Goal: Task Accomplishment & Management: Use online tool/utility

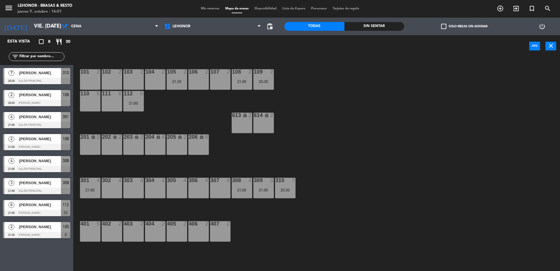
click at [72, 27] on span "Cena" at bounding box center [76, 26] width 10 height 4
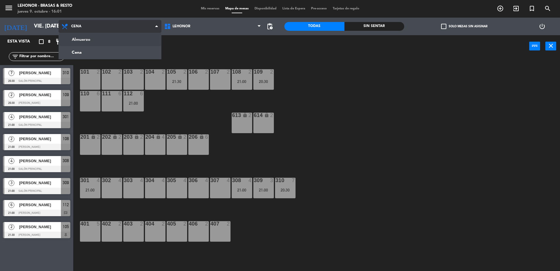
click at [71, 37] on ng-component "menu Lehonor - Brasas & Resto jueves 9. octubre - 16:01 Mis reservas Mapa de me…" at bounding box center [280, 136] width 560 height 272
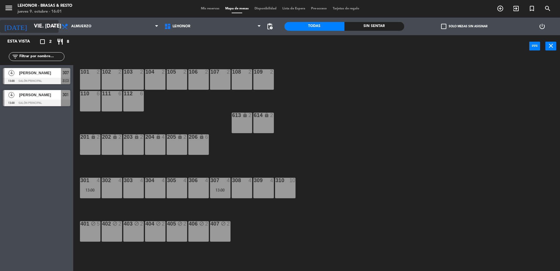
click at [45, 30] on input "vie. [DATE]" at bounding box center [65, 26] width 68 height 12
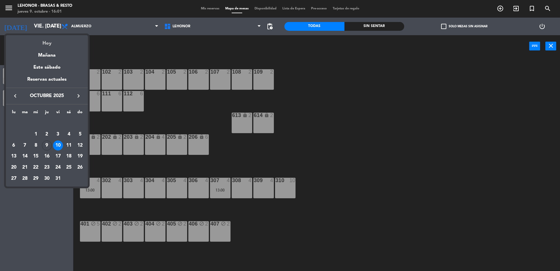
click at [49, 39] on div "Hoy" at bounding box center [47, 41] width 82 height 12
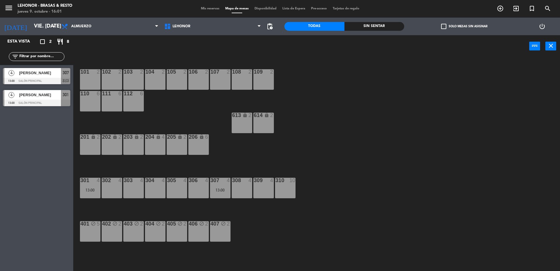
type input "[DEMOGRAPHIC_DATA] [DATE]"
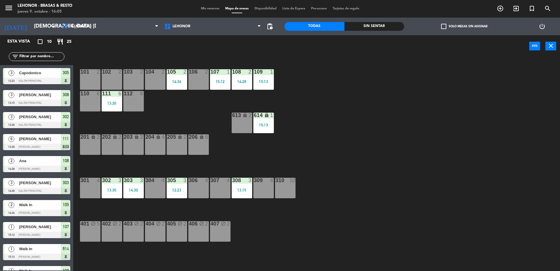
click at [183, 88] on div "105 2 14:34" at bounding box center [177, 79] width 20 height 20
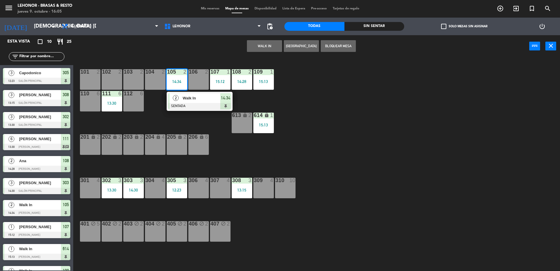
click at [183, 98] on span "Walk In" at bounding box center [201, 98] width 37 height 6
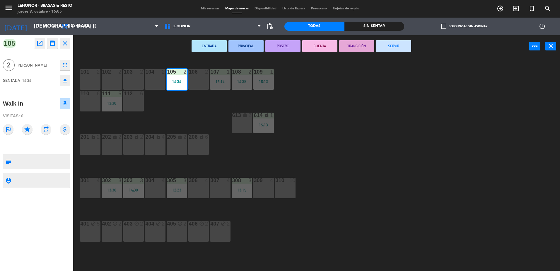
click at [407, 41] on button "SERVIR" at bounding box center [393, 46] width 35 height 12
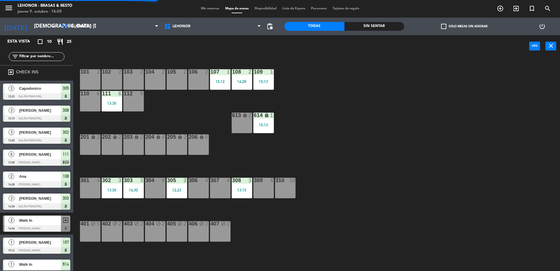
click at [240, 80] on div "14:28" at bounding box center [242, 81] width 20 height 4
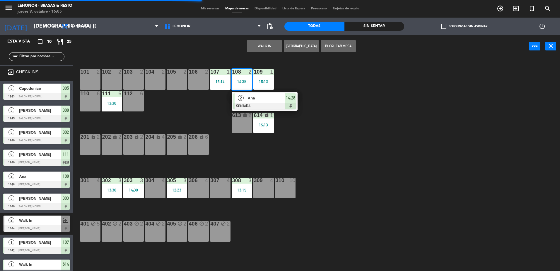
click at [248, 102] on div "Ana" at bounding box center [266, 98] width 38 height 10
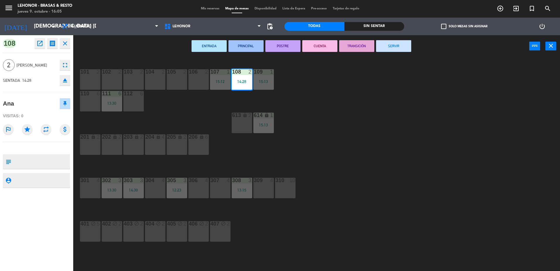
click at [392, 45] on button "SERVIR" at bounding box center [393, 46] width 35 height 12
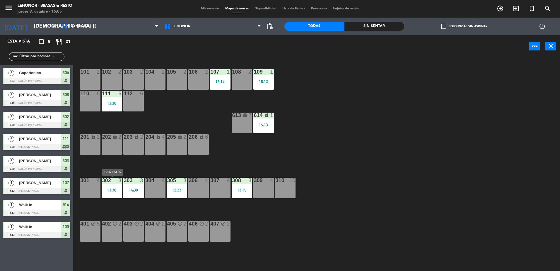
click at [117, 185] on div "302 3 13:30" at bounding box center [112, 187] width 20 height 20
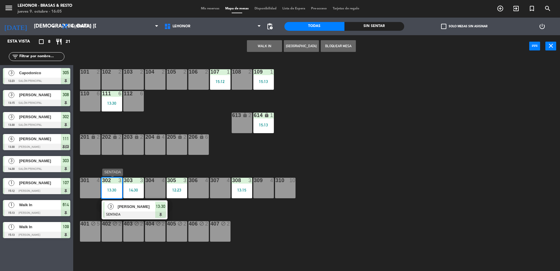
click at [135, 210] on div "[PERSON_NAME]" at bounding box center [136, 206] width 38 height 10
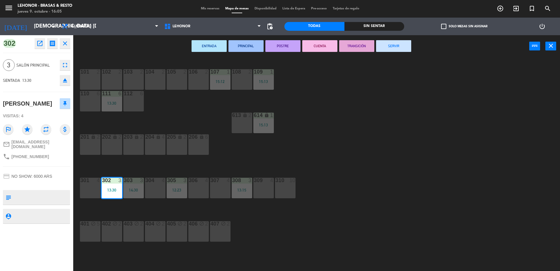
click at [387, 93] on div "101 2 102 2 103 2 104 2 105 2 106 2 107 1 15:12 108 2 109 1 15:13 110 6 111 6 1…" at bounding box center [319, 165] width 481 height 213
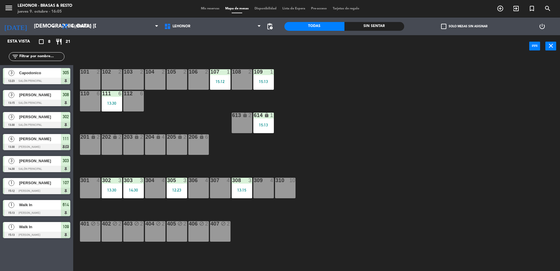
click at [112, 189] on div "13:30" at bounding box center [112, 190] width 20 height 4
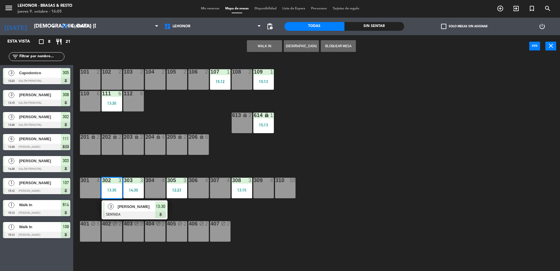
click at [129, 212] on div at bounding box center [134, 214] width 63 height 6
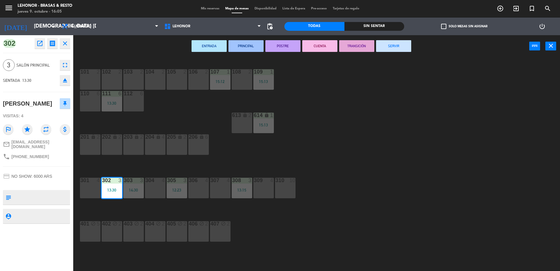
click at [399, 49] on button "SERVIR" at bounding box center [393, 46] width 35 height 12
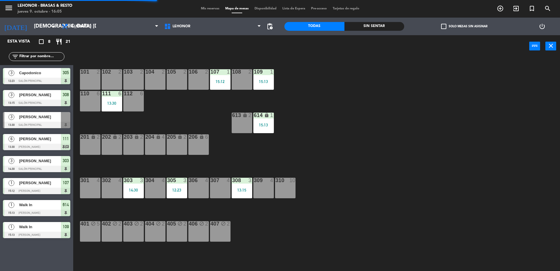
click at [175, 191] on div "12:23" at bounding box center [177, 190] width 20 height 4
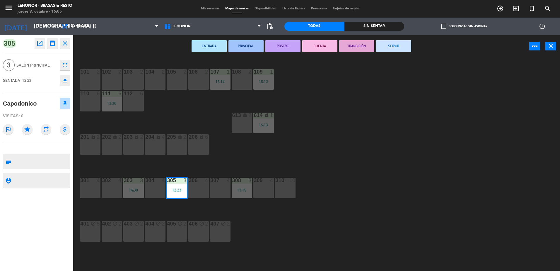
click at [397, 47] on button "SERVIR" at bounding box center [393, 46] width 35 height 12
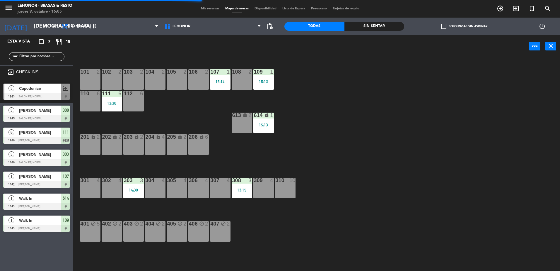
click at [246, 186] on div "308 3 13:15" at bounding box center [242, 187] width 20 height 20
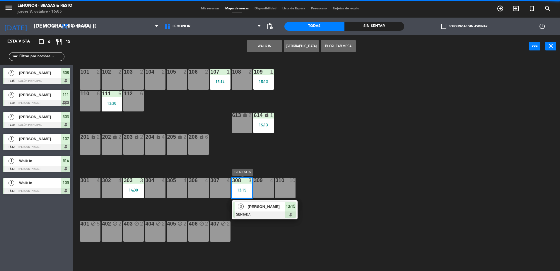
click at [262, 216] on div at bounding box center [264, 214] width 63 height 6
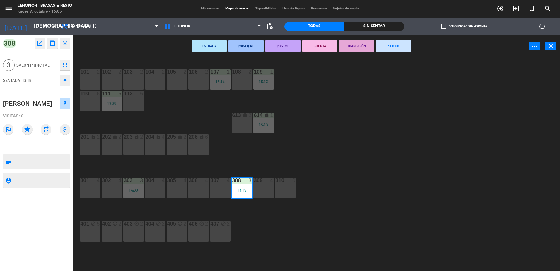
click at [399, 48] on button "SERVIR" at bounding box center [393, 46] width 35 height 12
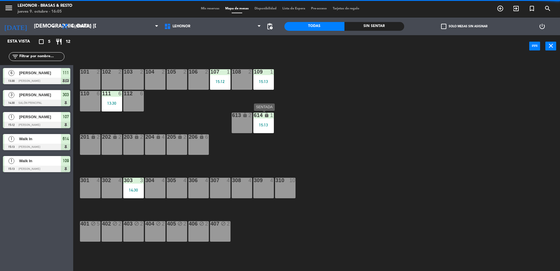
click at [267, 129] on div "614 lock 1 15:13" at bounding box center [263, 122] width 20 height 20
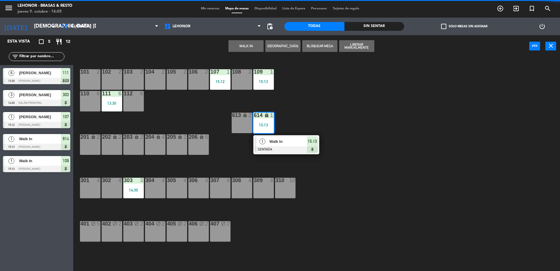
click at [274, 142] on span "Walk In" at bounding box center [287, 141] width 37 height 6
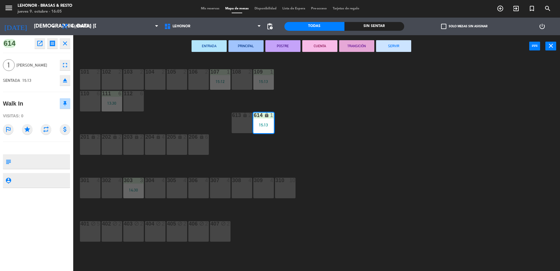
click at [387, 50] on button "SERVIR" at bounding box center [393, 46] width 35 height 12
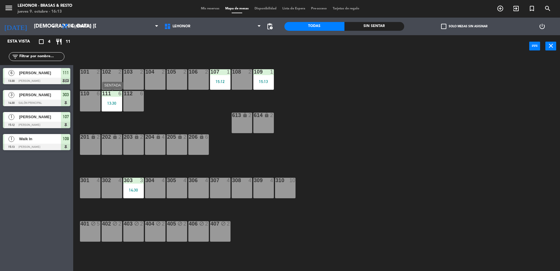
click at [115, 100] on div "111 6 13:30" at bounding box center [112, 101] width 20 height 20
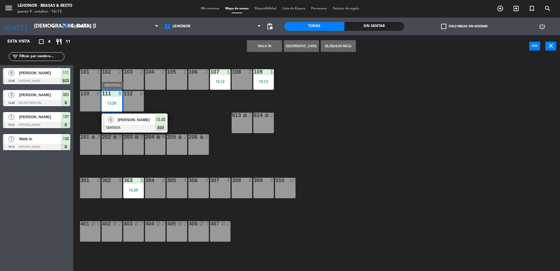
click at [144, 126] on div at bounding box center [134, 127] width 63 height 6
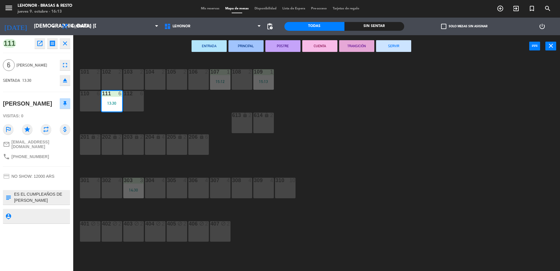
click at [406, 44] on button "SERVIR" at bounding box center [393, 46] width 35 height 12
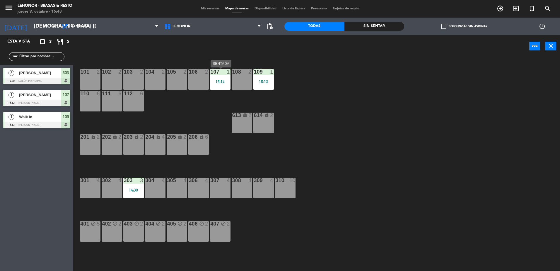
click at [220, 86] on div "107 1 15:12" at bounding box center [220, 79] width 20 height 20
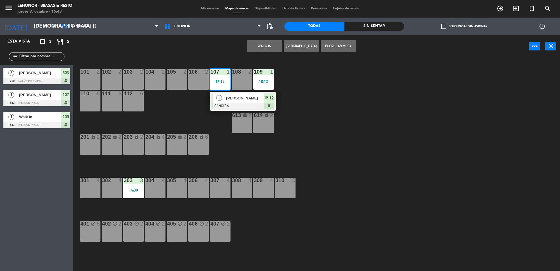
click at [233, 102] on div "[PERSON_NAME]" at bounding box center [244, 98] width 38 height 10
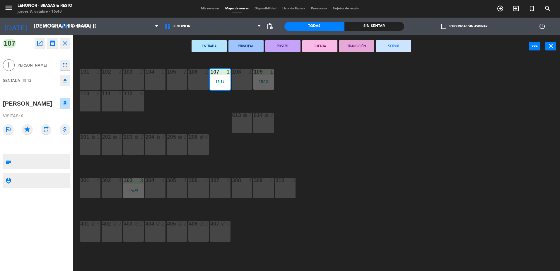
click at [397, 45] on button "SERVIR" at bounding box center [393, 46] width 35 height 12
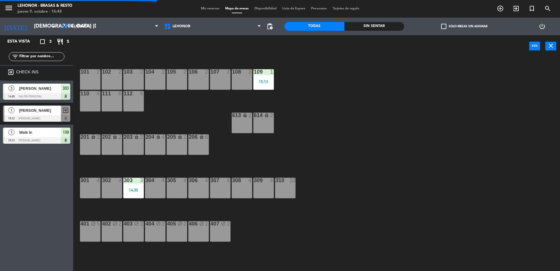
click at [270, 81] on div "15:13" at bounding box center [263, 81] width 20 height 4
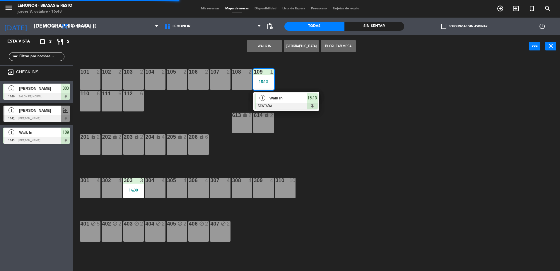
click at [282, 100] on span "Walk In" at bounding box center [287, 98] width 37 height 6
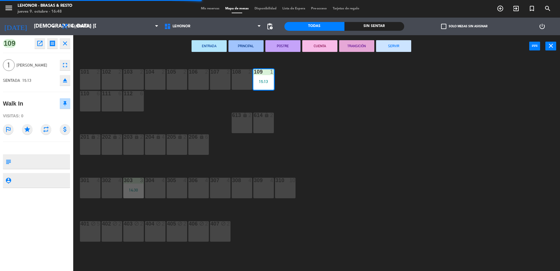
click at [391, 45] on button "SERVIR" at bounding box center [393, 46] width 35 height 12
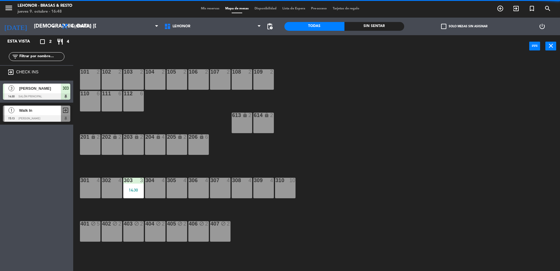
click at [135, 190] on div "14:30" at bounding box center [133, 190] width 20 height 4
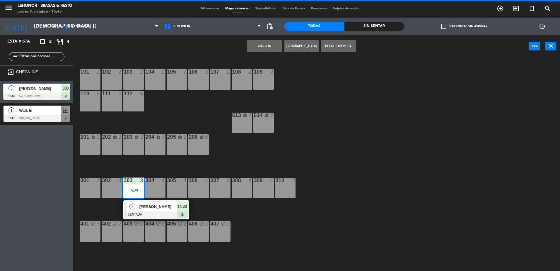
click at [163, 211] on div at bounding box center [156, 214] width 63 height 6
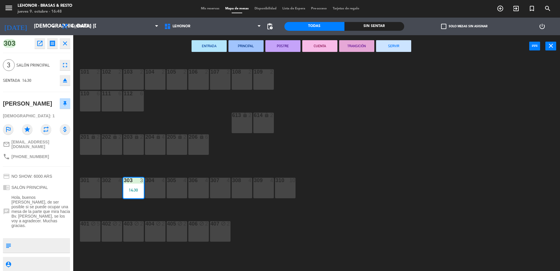
click at [386, 47] on button "SERVIR" at bounding box center [393, 46] width 35 height 12
